Goal: Browse casually: Explore the website without a specific task or goal

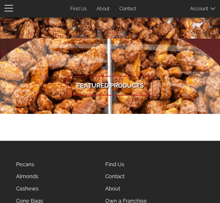
scroll to position [540, 0]
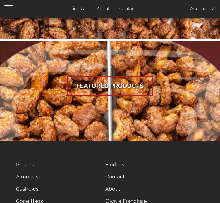
click at [67, 181] on link "Almonds" at bounding box center [56, 177] width 88 height 12
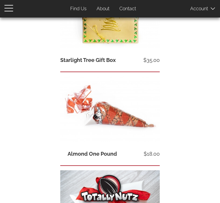
scroll to position [245, 0]
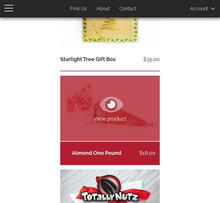
click at [137, 106] on link "View product" at bounding box center [109, 108] width 99 height 65
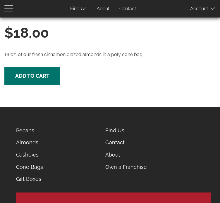
scroll to position [197, 0]
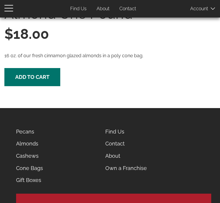
click at [69, 164] on link "Cone Bags" at bounding box center [56, 168] width 88 height 12
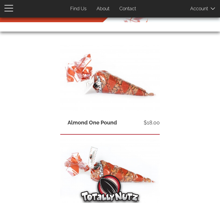
scroll to position [84, 0]
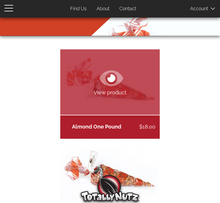
click at [110, 87] on icon at bounding box center [111, 78] width 24 height 21
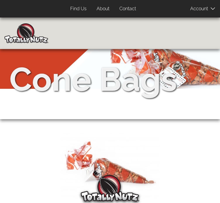
scroll to position [83, 0]
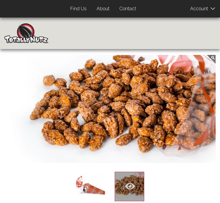
click at [110, 10] on link "About" at bounding box center [103, 8] width 22 height 11
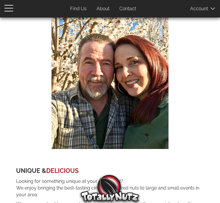
scroll to position [640, 0]
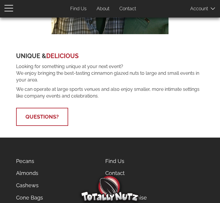
click at [54, 112] on span "Questions?" at bounding box center [42, 117] width 52 height 18
click at [46, 117] on link "Questions?" at bounding box center [41, 117] width 33 height 6
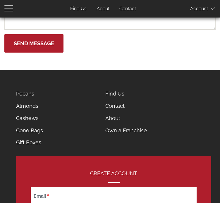
scroll to position [186, 0]
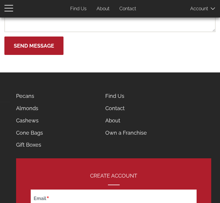
click at [164, 127] on link "About" at bounding box center [145, 120] width 88 height 12
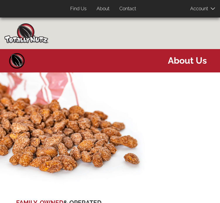
click at [24, 30] on img at bounding box center [26, 33] width 44 height 20
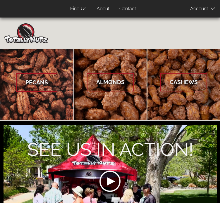
click at [27, 34] on img at bounding box center [26, 33] width 44 height 20
click at [107, 7] on link "About" at bounding box center [103, 8] width 22 height 11
